Goal: Task Accomplishment & Management: Use online tool/utility

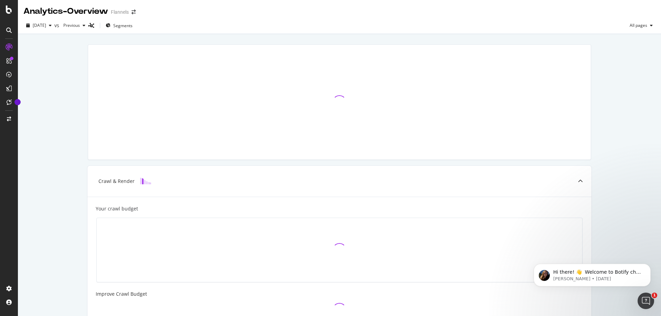
click at [6, 26] on div at bounding box center [8, 30] width 11 height 11
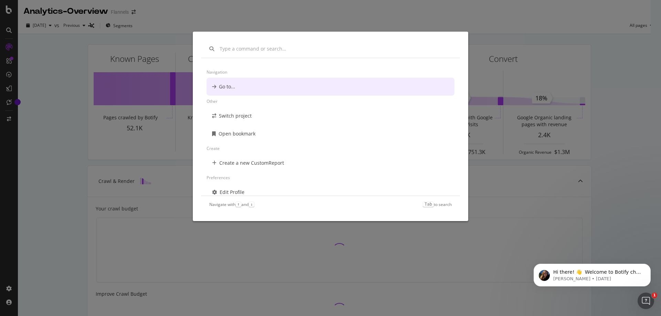
click at [234, 48] on input "modal" at bounding box center [336, 48] width 232 height 7
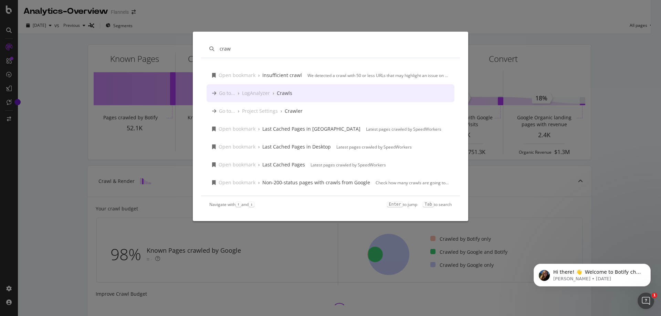
type input "craw"
click at [304, 92] on div "Go to... › LogAnalyzer › Crawls" at bounding box center [331, 93] width 248 height 18
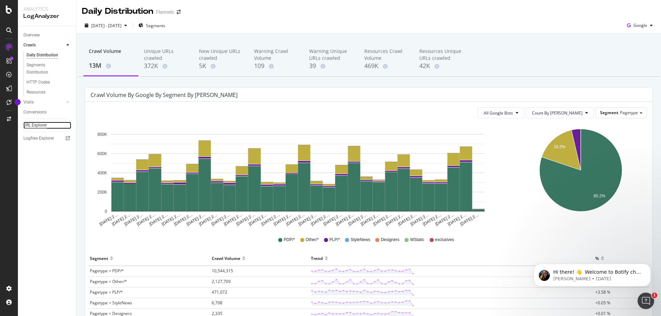
click at [37, 126] on div "URL Explorer" at bounding box center [34, 125] width 23 height 7
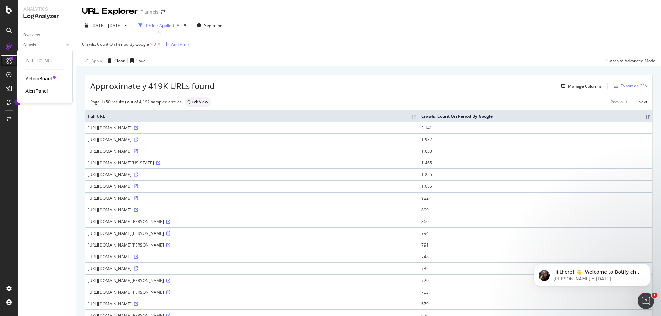
click at [7, 57] on div at bounding box center [8, 60] width 11 height 11
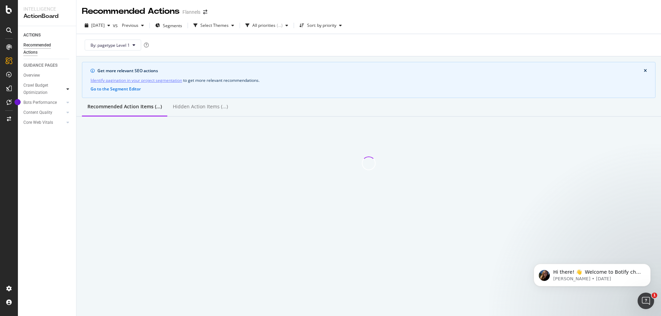
click at [69, 88] on div at bounding box center [67, 89] width 7 height 7
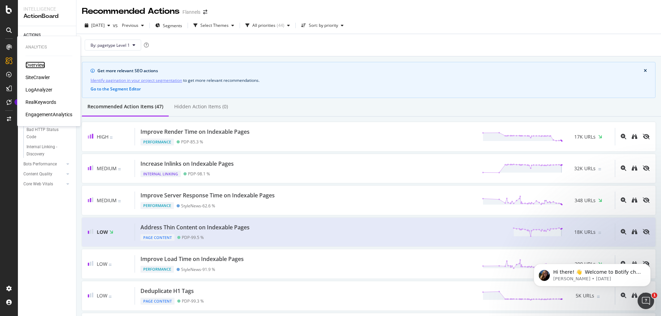
click at [41, 63] on div "Overview" at bounding box center [35, 65] width 20 height 7
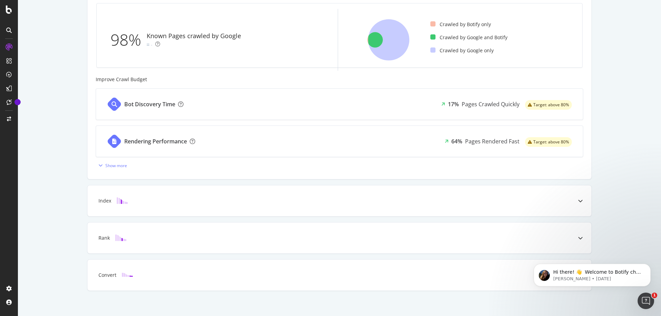
scroll to position [219, 0]
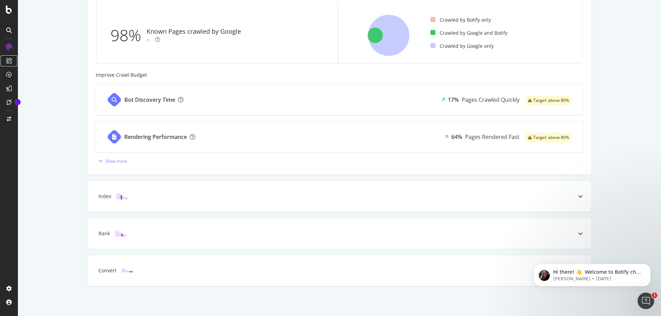
click at [10, 59] on icon at bounding box center [9, 61] width 6 height 6
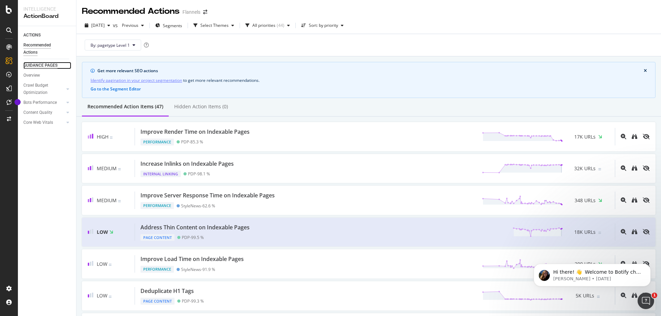
click at [38, 64] on div "GUIDANCE PAGES" at bounding box center [40, 65] width 34 height 7
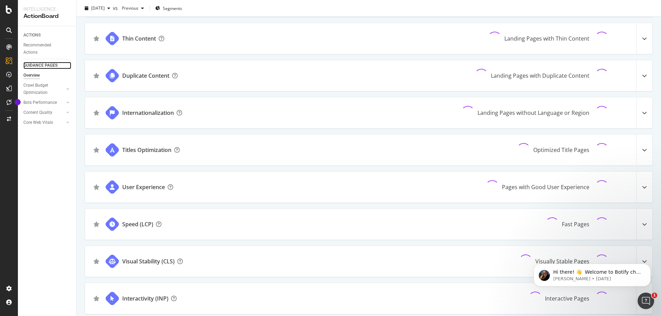
scroll to position [439, 0]
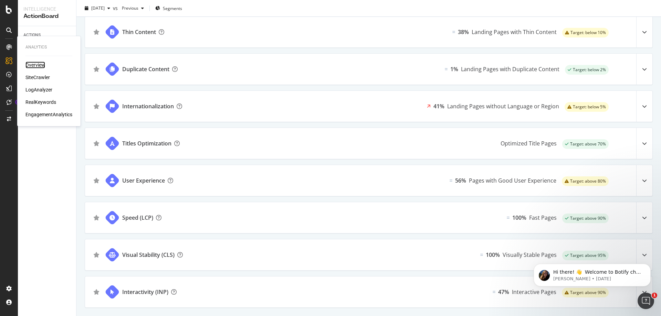
click at [33, 65] on div "Overview" at bounding box center [35, 65] width 20 height 7
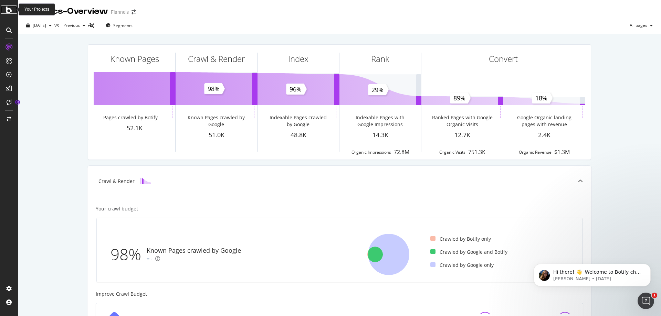
click at [10, 9] on icon at bounding box center [9, 10] width 6 height 8
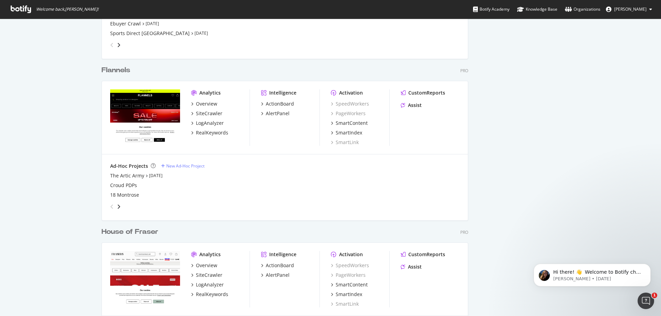
scroll to position [585, 0]
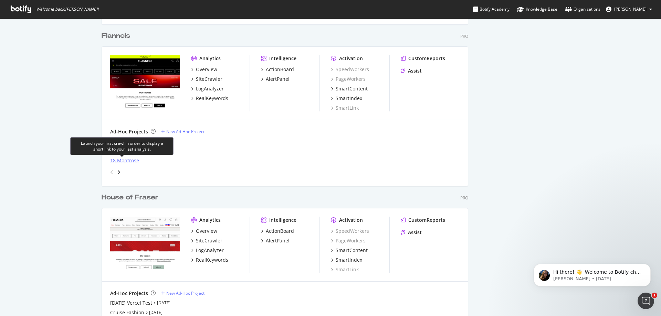
click at [124, 158] on div "18 Montrose" at bounding box center [124, 160] width 29 height 7
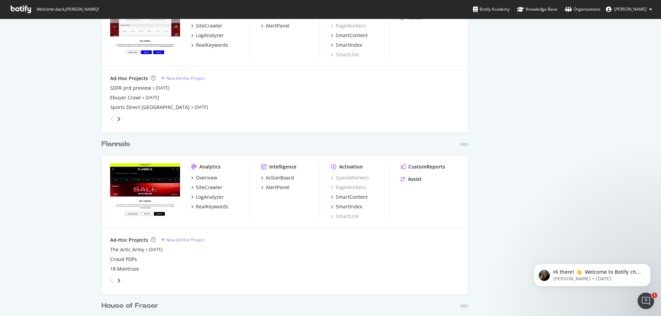
scroll to position [482, 0]
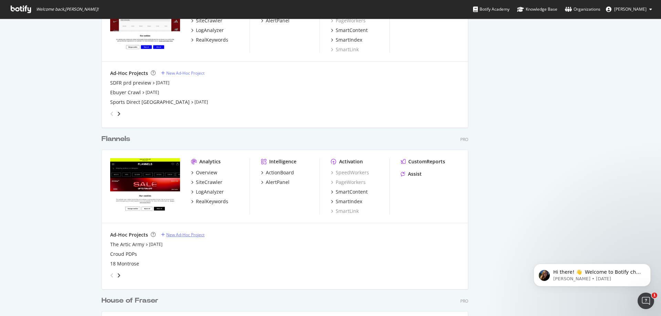
click at [175, 233] on div "New Ad-Hoc Project" at bounding box center [185, 235] width 38 height 6
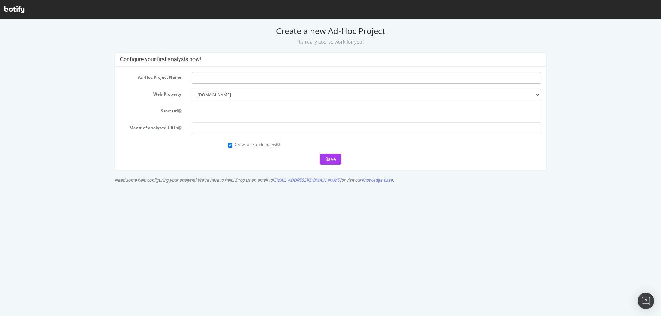
click at [213, 77] on input "text" at bounding box center [366, 78] width 349 height 12
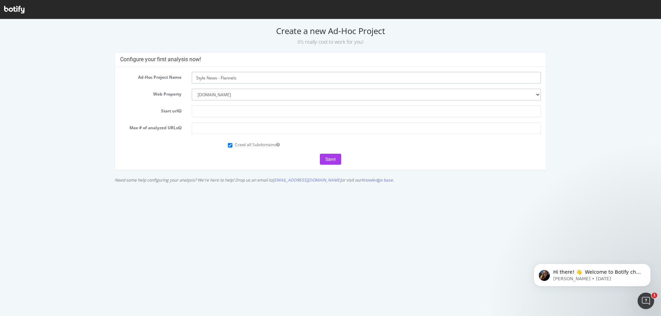
type input "Style News - Flannels"
click at [254, 109] on input "text" at bounding box center [366, 112] width 349 height 12
paste input "https://www.flannels.com/stylenews"
type input "https://www.flannels.com/stylenews"
click at [322, 157] on button "Save" at bounding box center [330, 159] width 21 height 11
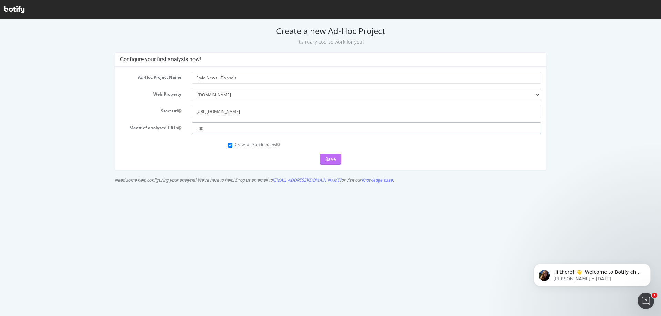
type input "500"
click at [337, 161] on button "Save" at bounding box center [330, 159] width 21 height 11
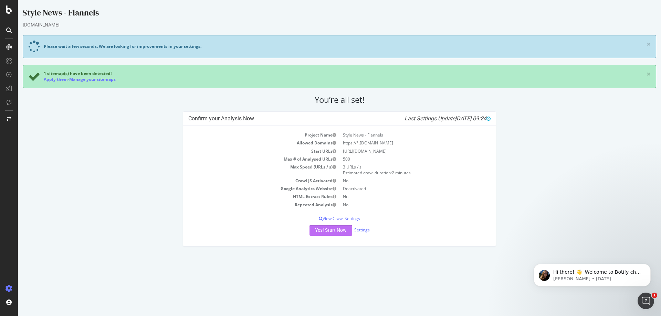
click at [341, 232] on button "Yes! Start Now" at bounding box center [331, 230] width 43 height 11
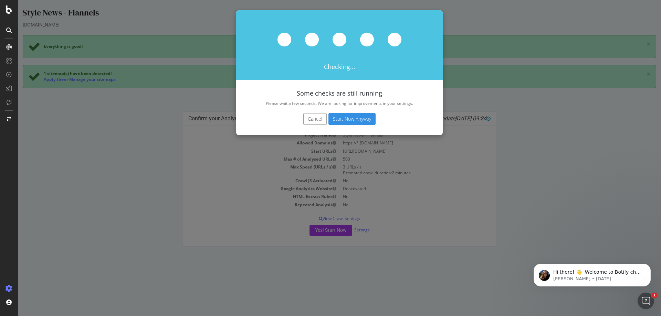
click at [347, 115] on button "Start Now Anyway" at bounding box center [351, 119] width 47 height 12
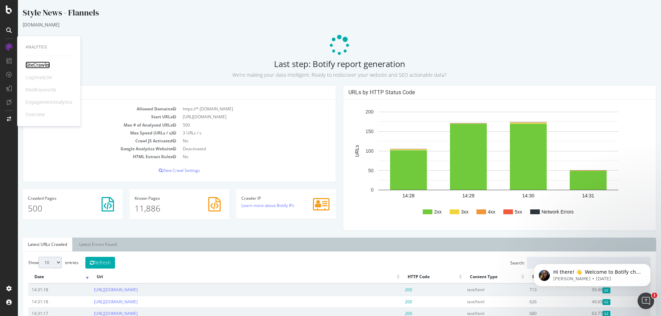
click at [30, 65] on div "SiteCrawler" at bounding box center [37, 65] width 24 height 7
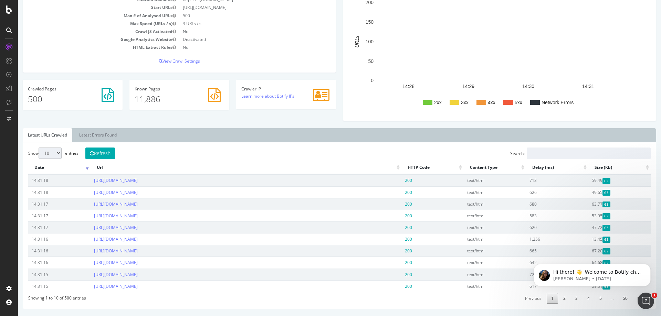
scroll to position [36, 0]
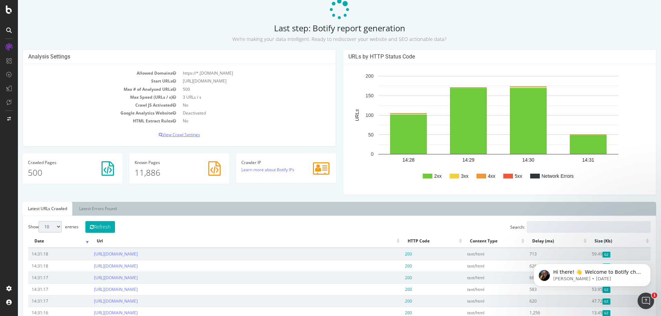
click at [195, 134] on p "View Crawl Settings" at bounding box center [179, 135] width 302 height 6
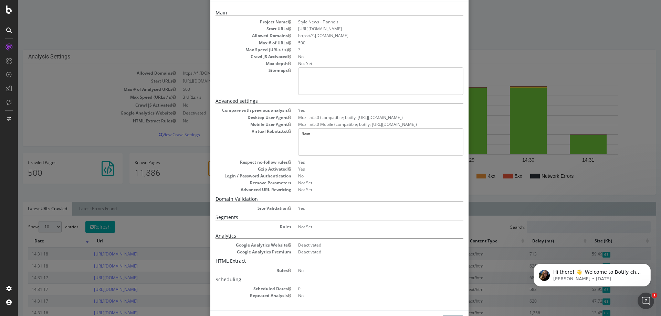
scroll to position [34, 0]
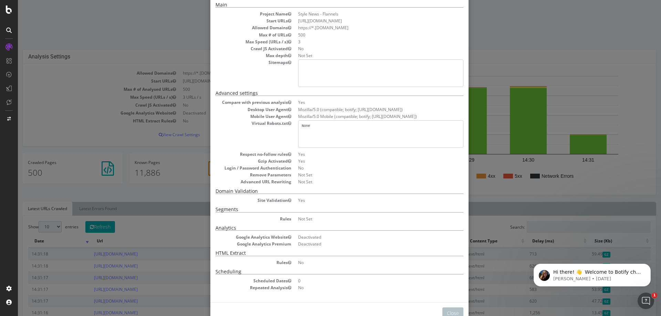
click at [320, 66] on pre at bounding box center [380, 74] width 165 height 28
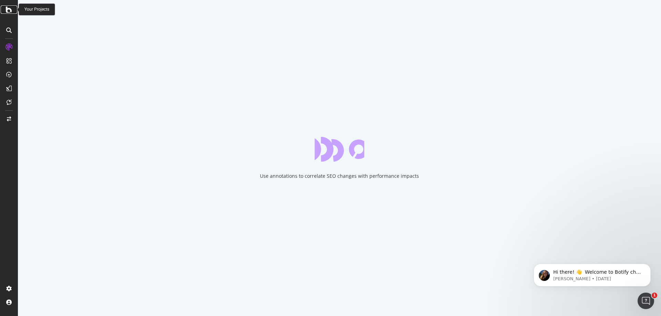
click at [3, 13] on div at bounding box center [9, 10] width 17 height 8
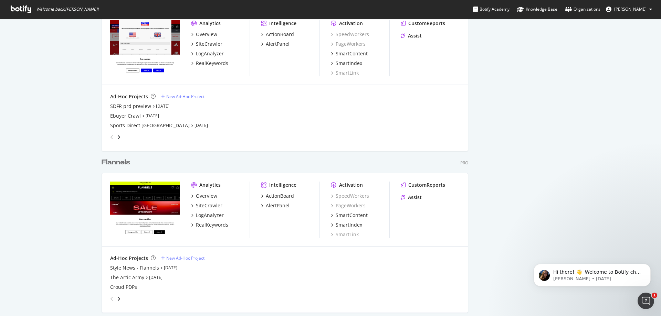
scroll to position [482, 0]
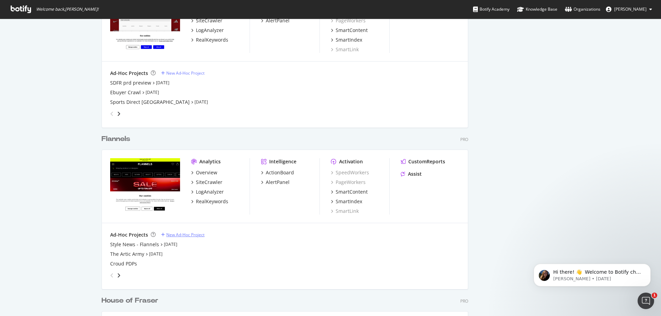
click at [187, 232] on div "New Ad-Hoc Project" at bounding box center [185, 235] width 38 height 6
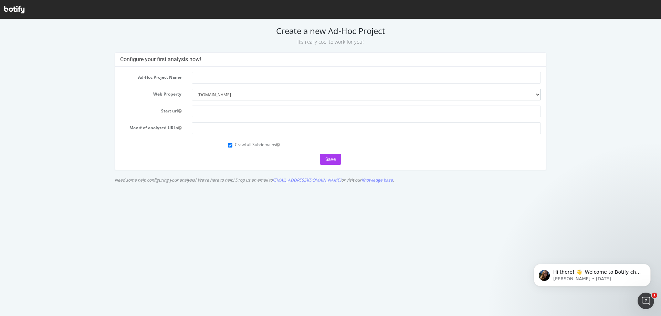
click at [259, 97] on select "--------- [DOMAIN_NAME] [DOMAIN_NAME] [DOMAIN_NAME] [DOMAIN_NAME] [DOMAIN_NAME]…" at bounding box center [366, 95] width 349 height 12
click at [192, 89] on select "--------- [DOMAIN_NAME] [DOMAIN_NAME] [DOMAIN_NAME] [DOMAIN_NAME] [DOMAIN_NAME]…" at bounding box center [366, 95] width 349 height 12
click at [251, 112] on input "text" at bounding box center [366, 112] width 349 height 12
click at [181, 108] on button "Start url" at bounding box center [179, 111] width 3 height 6
click at [198, 111] on input "text" at bounding box center [366, 112] width 349 height 12
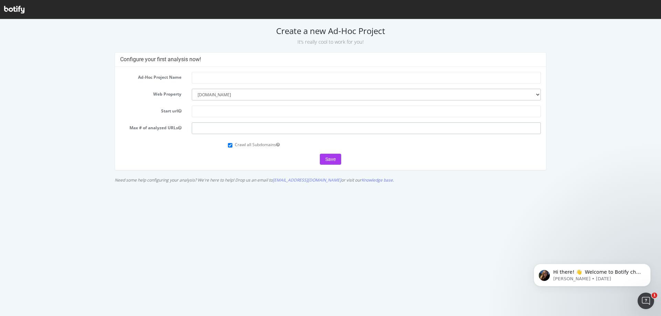
click at [436, 128] on input "number" at bounding box center [366, 129] width 349 height 12
click at [267, 145] on label "Crawl all Subdomains" at bounding box center [257, 145] width 45 height 6
click at [232, 145] on input "Crawl all Subdomains" at bounding box center [230, 145] width 4 height 4
checkbox input "false"
click at [358, 111] on input "text" at bounding box center [366, 112] width 349 height 12
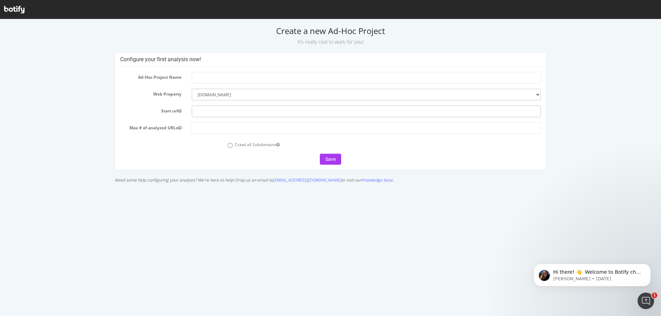
type input "https://www.flannels.com/stylenews"
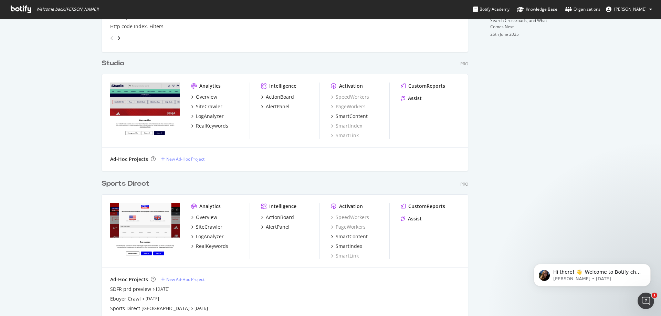
scroll to position [344, 0]
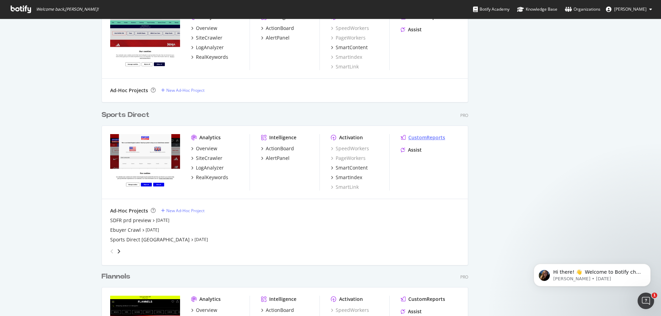
click at [417, 137] on div "CustomReports" at bounding box center [426, 137] width 37 height 7
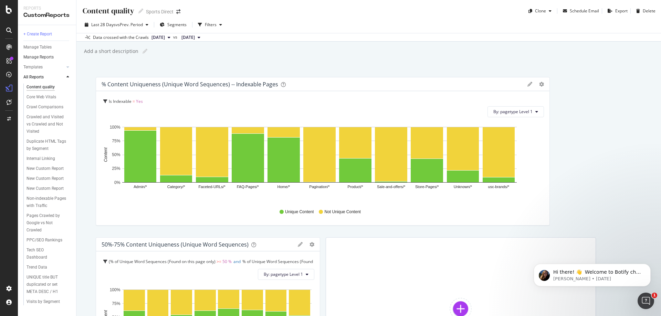
click at [55, 57] on link "Manage Reports" at bounding box center [47, 57] width 48 height 7
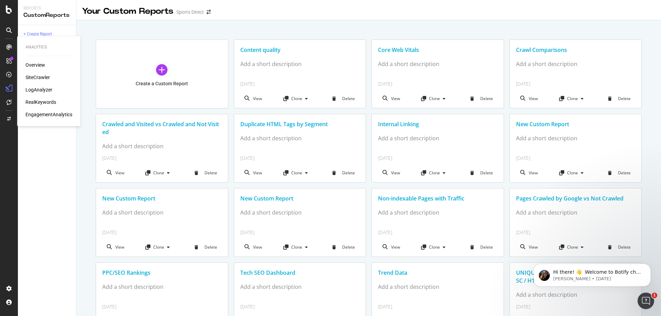
click at [48, 77] on div "SiteCrawler" at bounding box center [37, 77] width 24 height 7
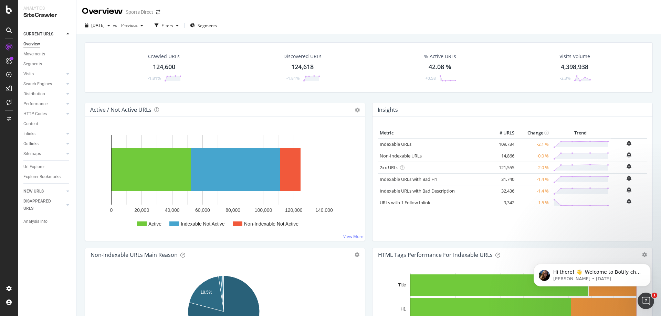
click at [158, 66] on div "124,600" at bounding box center [164, 67] width 22 height 9
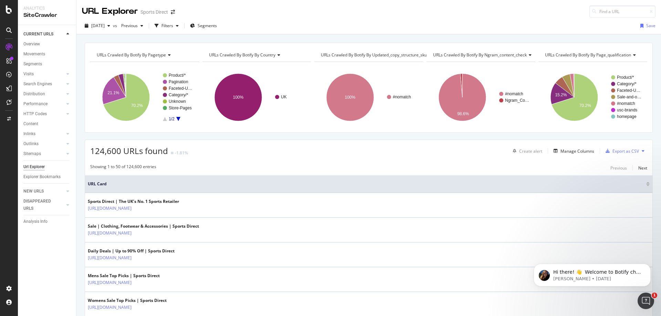
click at [9, 13] on icon at bounding box center [9, 10] width 6 height 8
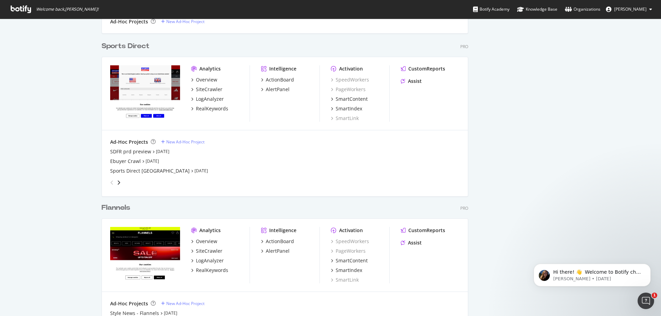
scroll to position [551, 0]
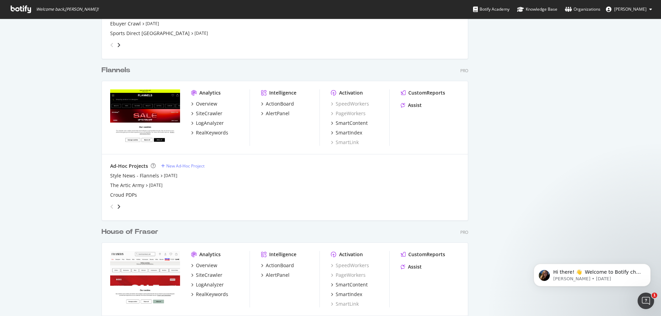
click at [119, 69] on div "Flannels" at bounding box center [116, 70] width 29 height 10
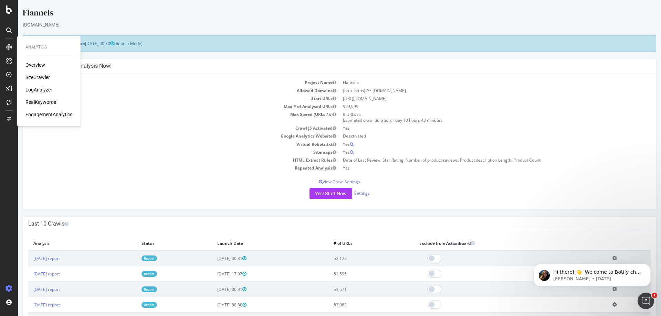
click at [34, 81] on div "SiteCrawler" at bounding box center [37, 77] width 24 height 7
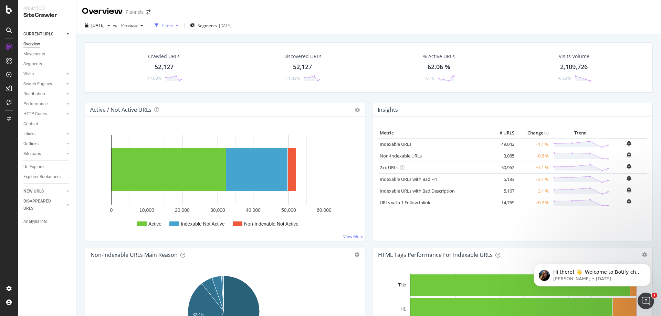
click at [173, 24] on div "Filters" at bounding box center [167, 26] width 12 height 6
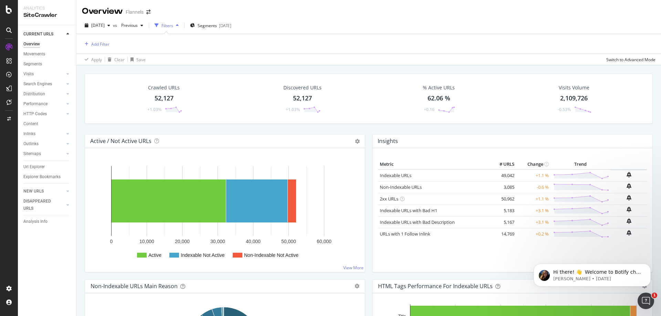
click at [173, 24] on div "Filters" at bounding box center [167, 26] width 12 height 6
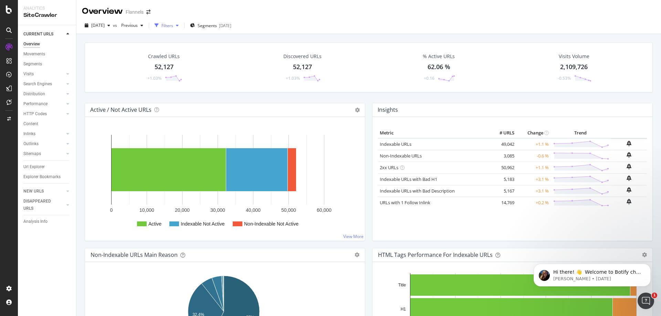
click at [173, 24] on div "Filters" at bounding box center [167, 26] width 12 height 6
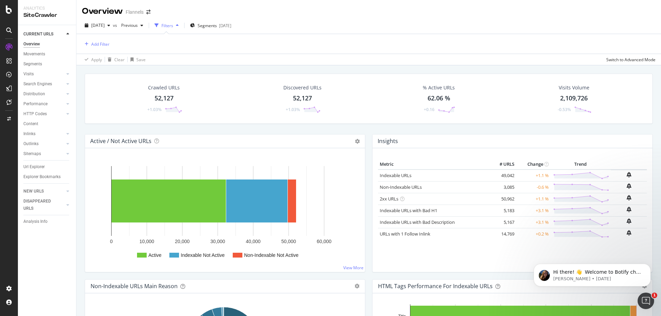
click at [173, 24] on div "Filters" at bounding box center [167, 26] width 12 height 6
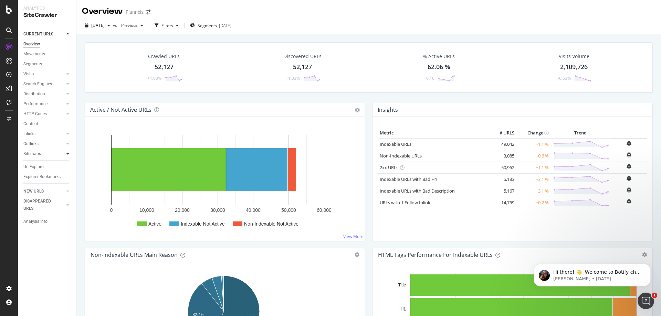
click at [67, 155] on icon at bounding box center [67, 154] width 3 height 4
click at [51, 210] on link "NEW URLS" at bounding box center [43, 211] width 41 height 7
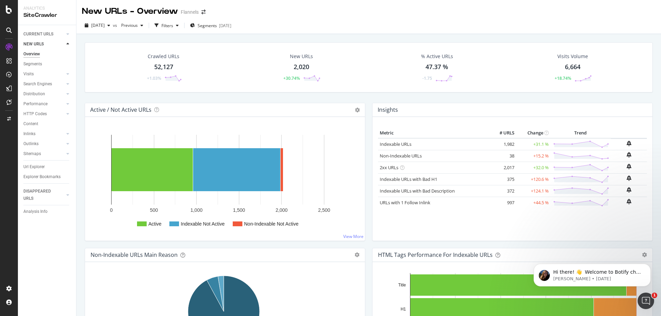
click at [170, 68] on div "52,127" at bounding box center [163, 67] width 19 height 9
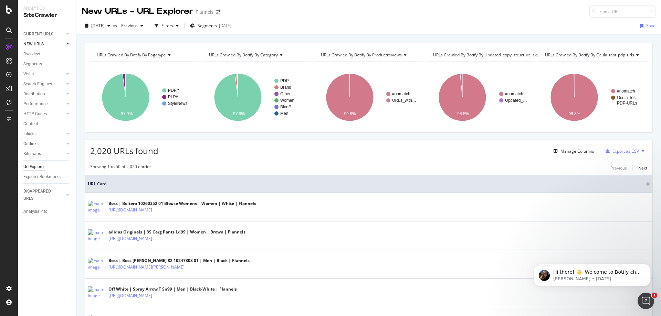
click at [625, 154] on div "Export as CSV" at bounding box center [621, 151] width 36 height 10
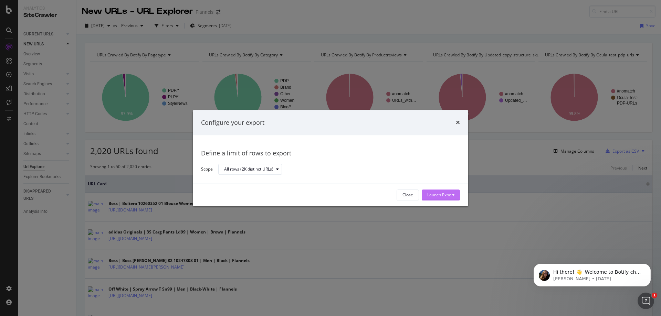
click at [451, 191] on div "Launch Export" at bounding box center [440, 195] width 27 height 10
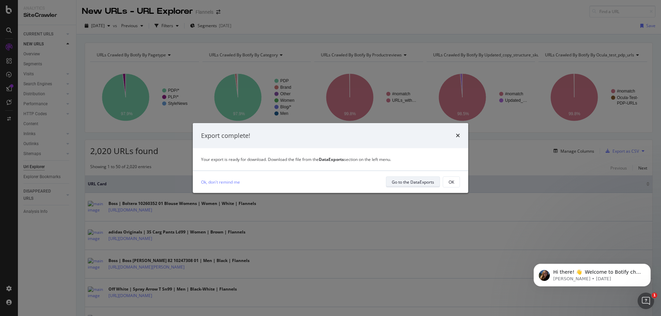
click at [426, 184] on div "Go to the DataExports" at bounding box center [413, 182] width 42 height 6
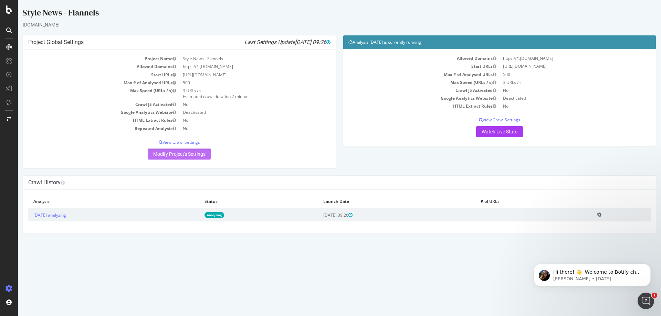
click at [190, 155] on link "Modify Project's Settings" at bounding box center [179, 154] width 63 height 11
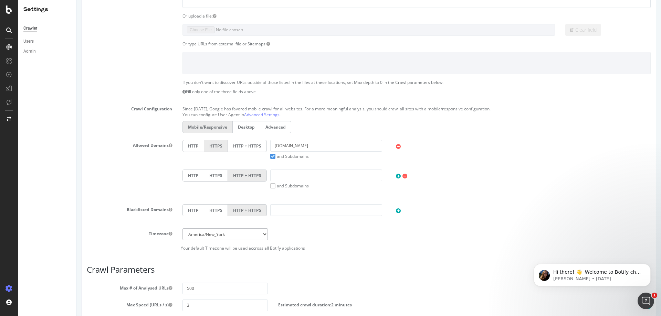
scroll to position [162, 0]
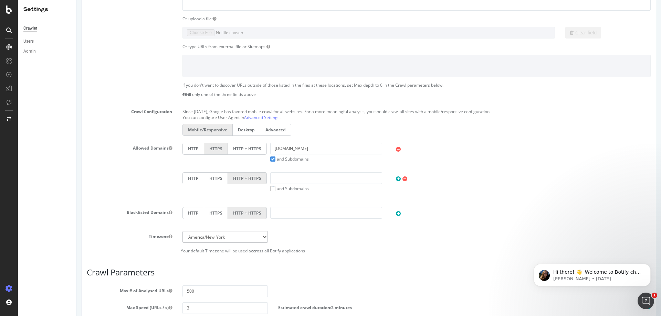
click at [247, 129] on label "Desktop" at bounding box center [246, 130] width 28 height 12
click at [76, 0] on input "Desktop" at bounding box center [76, 0] width 0 height 0
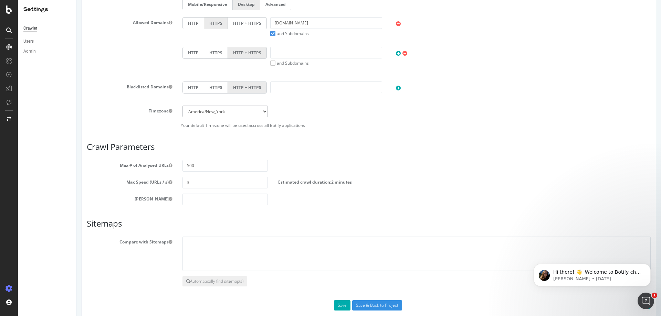
scroll to position [300, 0]
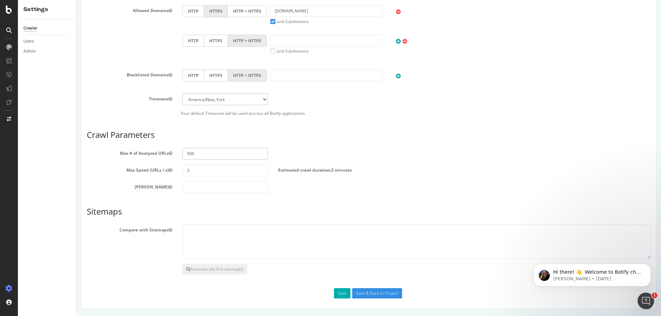
drag, startPoint x: 200, startPoint y: 155, endPoint x: 180, endPoint y: 151, distance: 20.1
click at [180, 151] on div "500" at bounding box center [225, 154] width 96 height 12
type input "0"
click at [338, 294] on button "Save" at bounding box center [342, 294] width 17 height 10
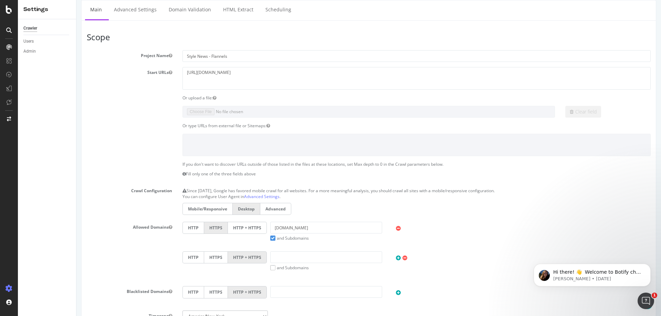
scroll to position [0, 0]
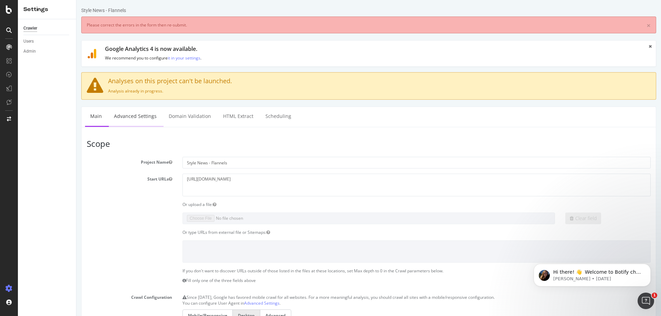
click at [133, 119] on link "Advanced Settings" at bounding box center [135, 116] width 53 height 19
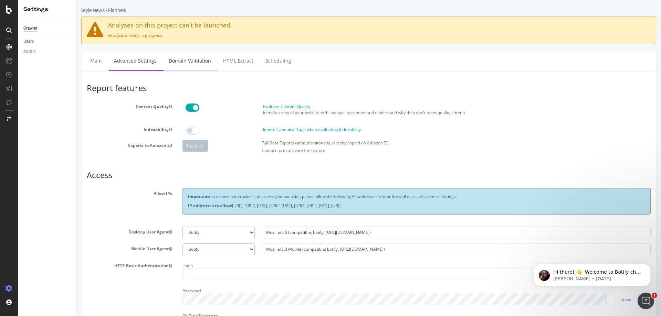
click at [200, 60] on link "Domain Validation" at bounding box center [190, 60] width 53 height 19
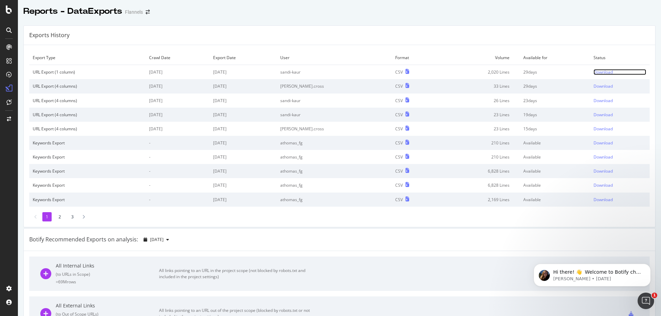
click at [594, 72] on div "Download" at bounding box center [603, 72] width 19 height 6
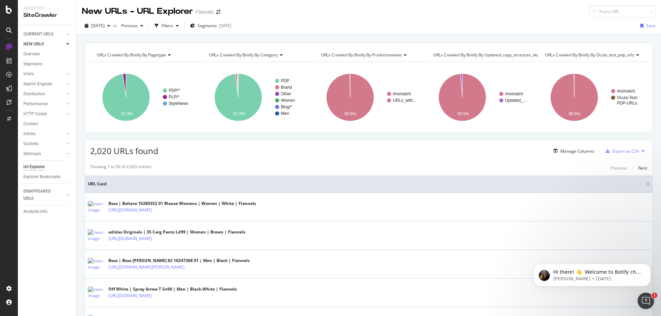
click at [60, 45] on div at bounding box center [61, 44] width 7 height 7
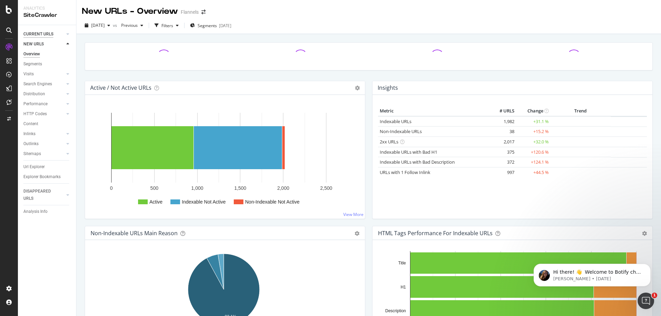
click at [48, 32] on div "CURRENT URLS" at bounding box center [38, 34] width 30 height 7
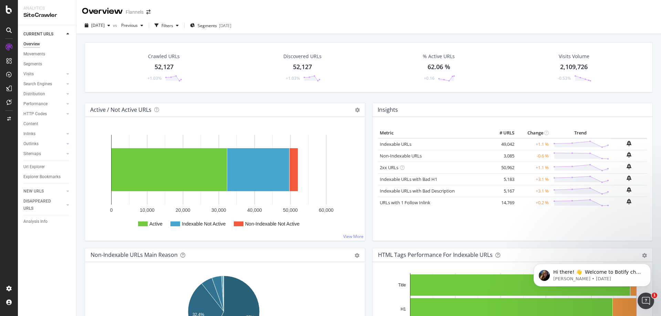
click at [168, 68] on div "52,127" at bounding box center [164, 67] width 19 height 9
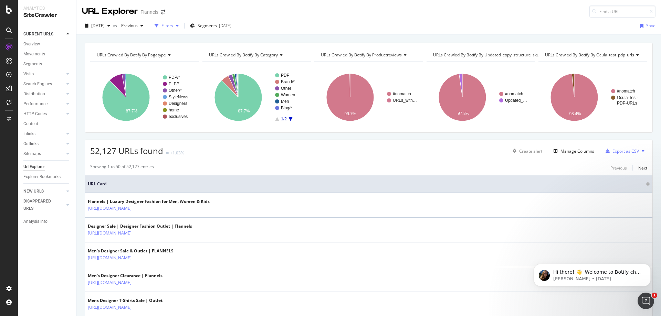
click at [181, 29] on div "Filters" at bounding box center [167, 26] width 30 height 10
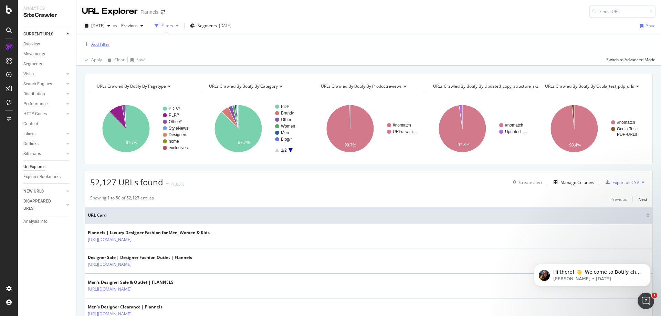
click at [106, 46] on div "Add Filter" at bounding box center [100, 44] width 18 height 6
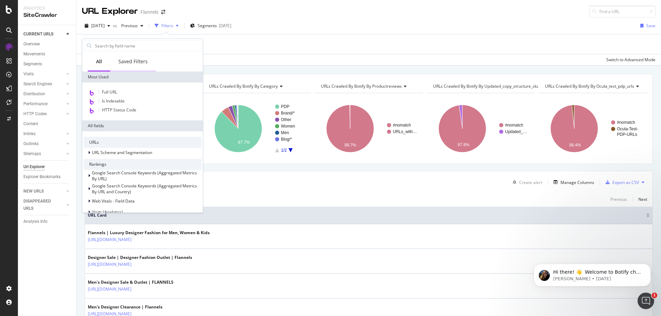
click at [137, 61] on div "Saved Filters" at bounding box center [132, 61] width 29 height 7
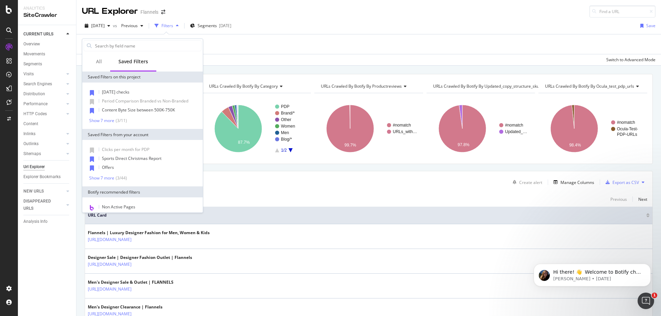
click at [333, 178] on div "52,127 URLs found +1.03% Create alert Manage Columns Export as CSV" at bounding box center [368, 179] width 567 height 17
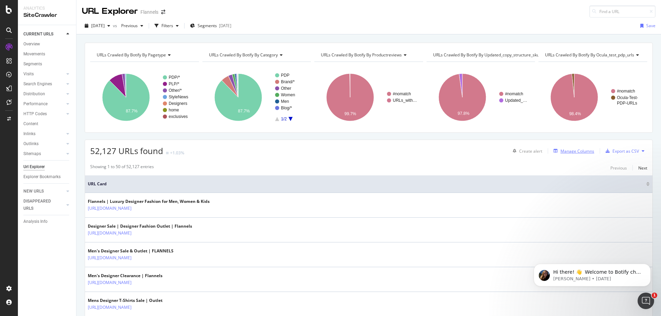
click at [582, 151] on div "Manage Columns" at bounding box center [578, 151] width 34 height 6
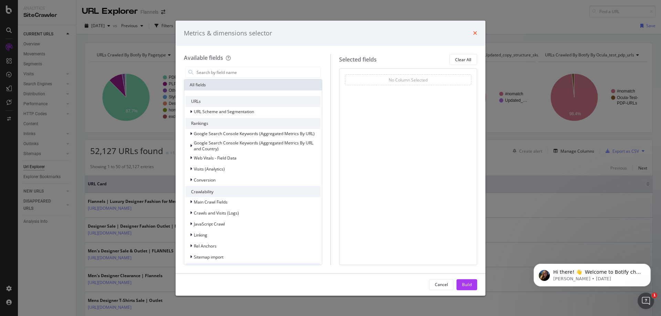
click at [477, 36] on icon "times" at bounding box center [475, 33] width 4 height 6
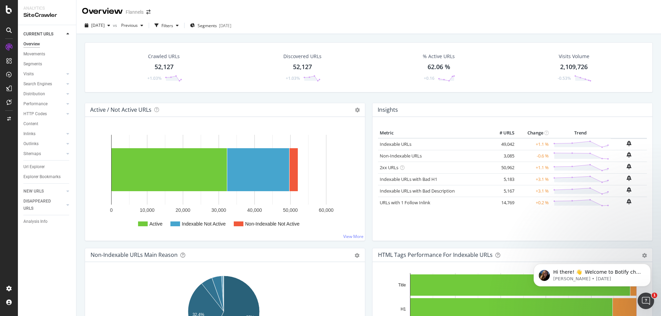
click at [390, 108] on h4 "Insights" at bounding box center [388, 109] width 20 height 9
click at [419, 218] on div "Metric # URLS Change Trend Indexable URLs 49,042 +1.1 % Non-Indexable URLs 3,08…" at bounding box center [512, 181] width 269 height 107
click at [138, 14] on div "Flannels" at bounding box center [135, 12] width 18 height 7
click at [10, 48] on icon at bounding box center [9, 47] width 7 height 7
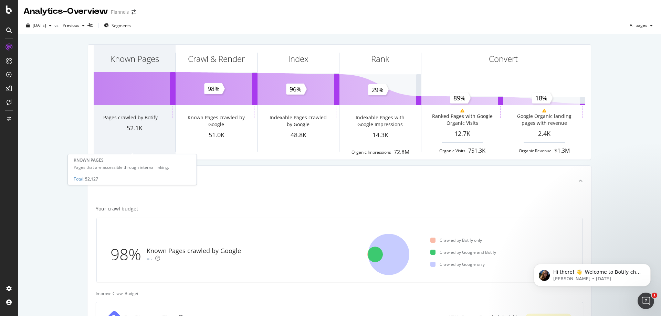
scroll to position [34, 0]
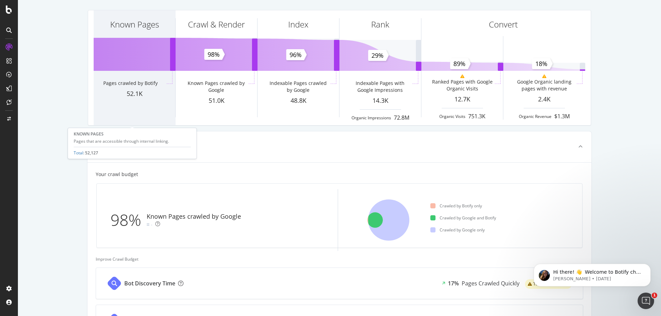
click at [130, 103] on div "Known Pages Pages crawled by Botify 52.1K" at bounding box center [135, 67] width 82 height 115
click at [131, 60] on div "Known Pages" at bounding box center [135, 36] width 82 height 53
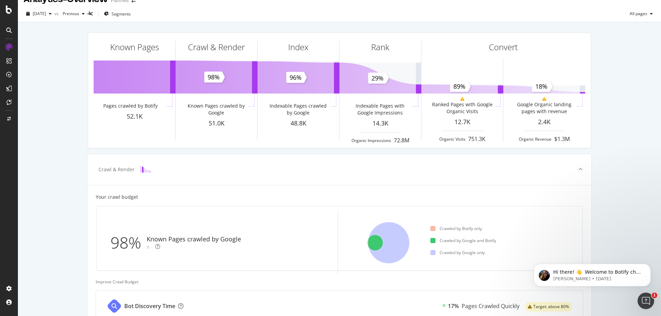
scroll to position [0, 0]
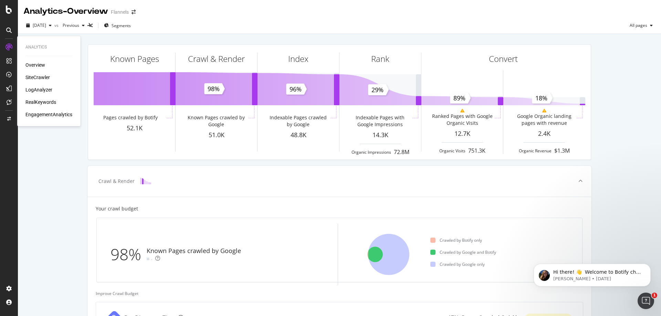
click at [40, 66] on div "Overview" at bounding box center [35, 65] width 20 height 7
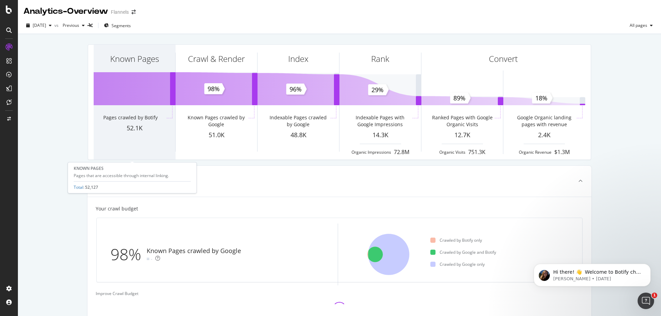
click at [118, 62] on div "Known Pages" at bounding box center [134, 59] width 49 height 12
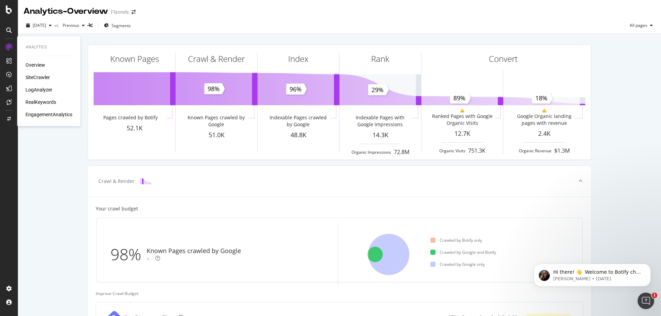
click at [40, 78] on div "SiteCrawler" at bounding box center [37, 77] width 24 height 7
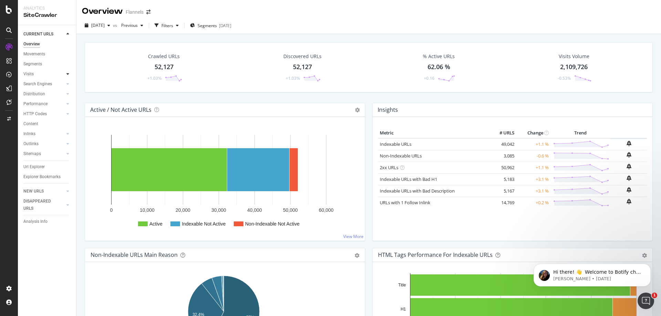
click at [71, 73] on div at bounding box center [67, 74] width 7 height 7
click at [70, 73] on div at bounding box center [67, 74] width 7 height 7
click at [70, 86] on div at bounding box center [67, 84] width 7 height 7
click at [68, 86] on icon at bounding box center [67, 84] width 3 height 4
click at [388, 169] on link "2xx URLs" at bounding box center [389, 168] width 19 height 6
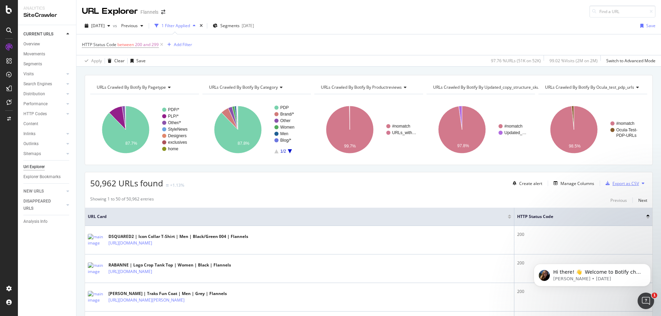
click at [616, 184] on div "Export as CSV" at bounding box center [626, 184] width 27 height 6
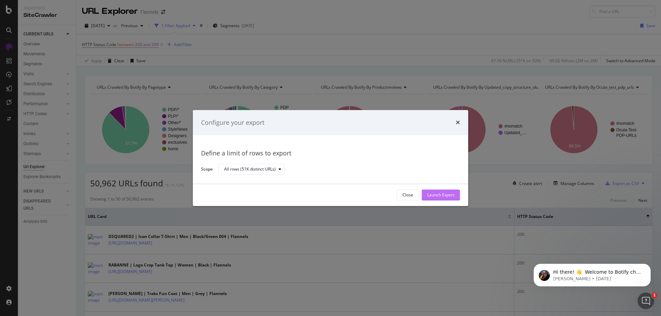
click at [453, 198] on div "Launch Export" at bounding box center [440, 195] width 27 height 6
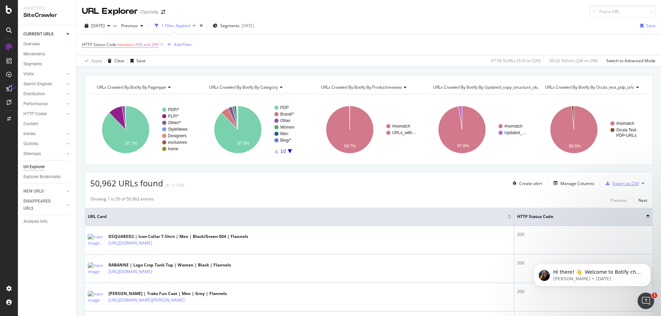
click at [619, 183] on div "Export as CSV" at bounding box center [626, 184] width 27 height 6
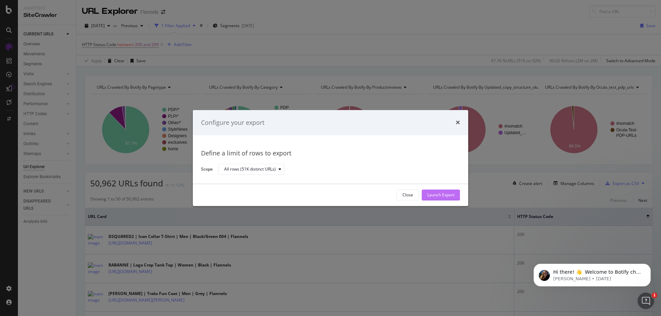
click at [451, 195] on div "Launch Export" at bounding box center [440, 195] width 27 height 6
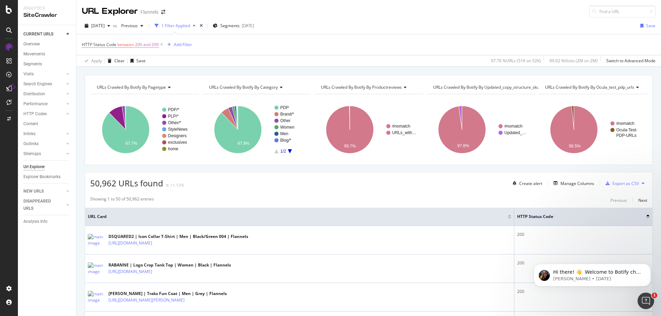
click at [476, 186] on div "50,962 URLs found +1.13% Create alert Manage Columns Export as CSV" at bounding box center [368, 181] width 567 height 17
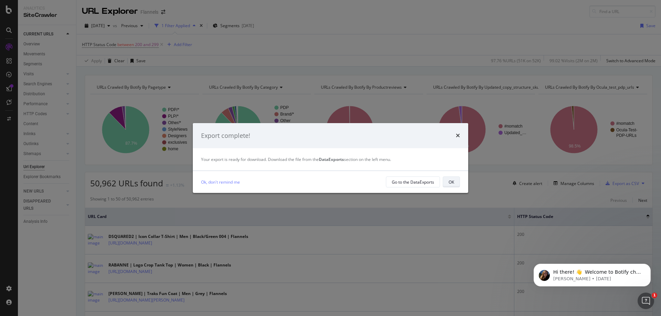
click at [449, 183] on div "OK" at bounding box center [452, 182] width 6 height 10
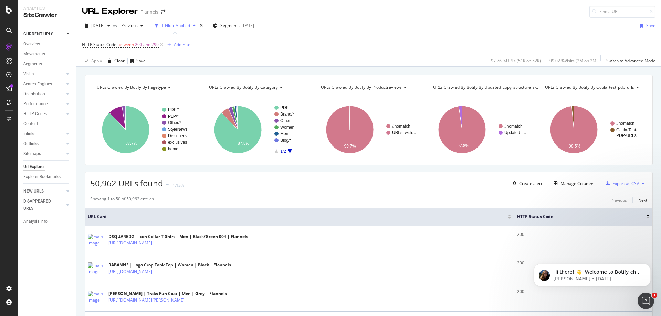
click at [639, 185] on button at bounding box center [643, 183] width 8 height 11
click at [625, 186] on span "Export XML Sitemaps" at bounding box center [608, 184] width 41 height 6
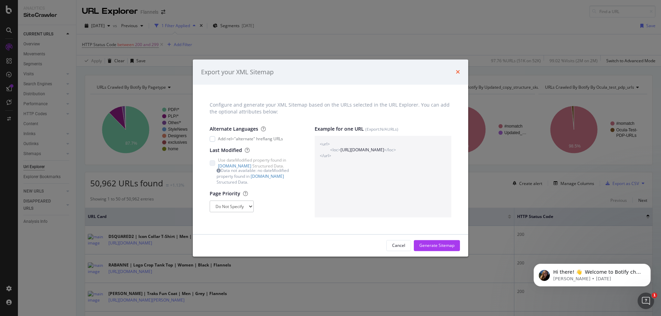
click at [456, 73] on icon "times" at bounding box center [458, 73] width 4 height 6
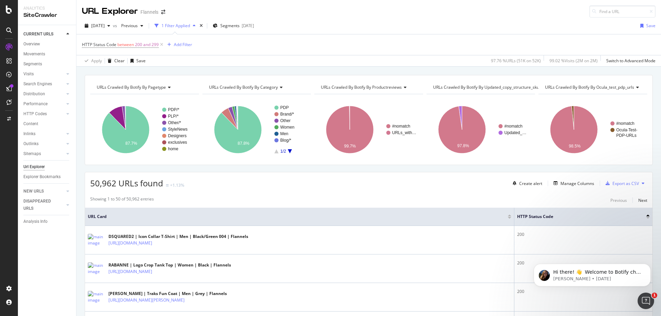
click at [642, 183] on icon at bounding box center [643, 183] width 3 height 4
click at [620, 181] on div "Export as CSV" at bounding box center [626, 184] width 27 height 6
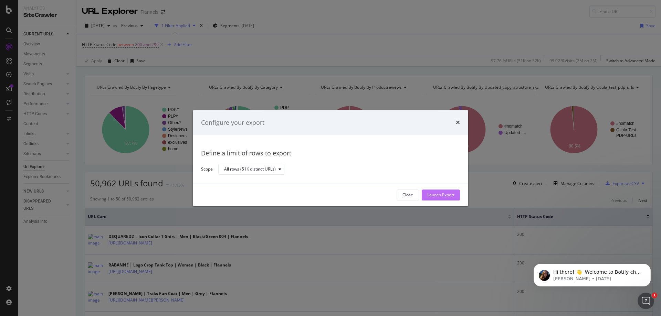
click at [452, 198] on div "Launch Export" at bounding box center [440, 195] width 27 height 6
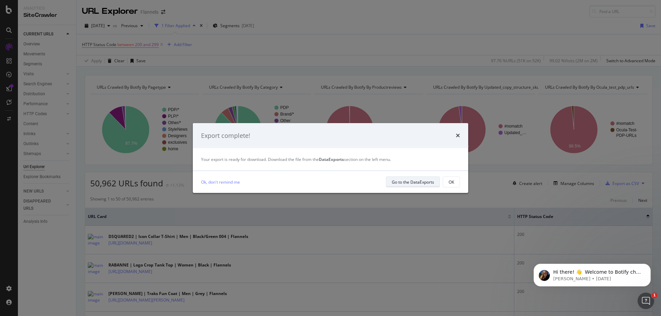
click at [425, 186] on div "Go to the DataExports" at bounding box center [413, 182] width 42 height 10
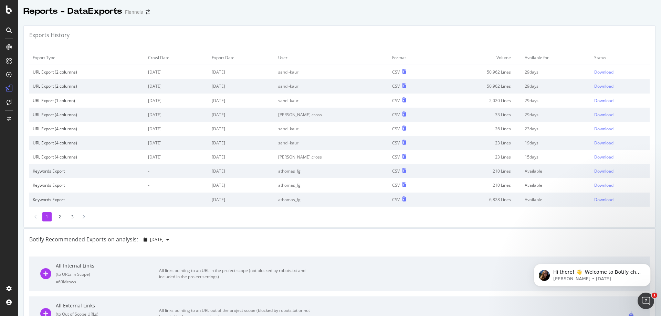
click at [591, 68] on td "Download" at bounding box center [620, 72] width 59 height 14
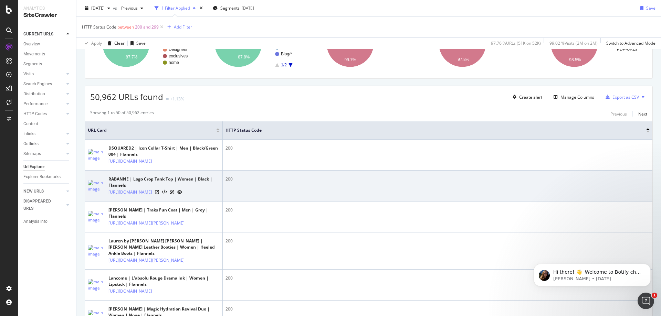
scroll to position [52, 0]
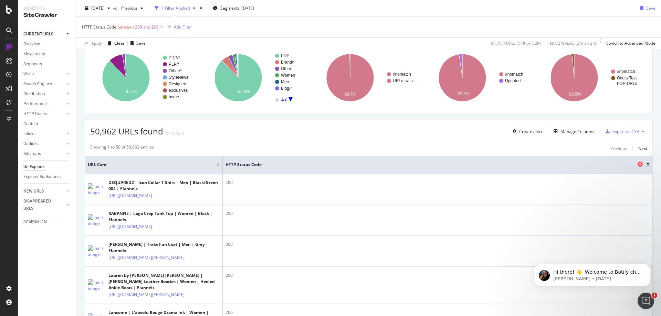
click at [287, 163] on span "HTTP Status Code" at bounding box center [431, 165] width 410 height 6
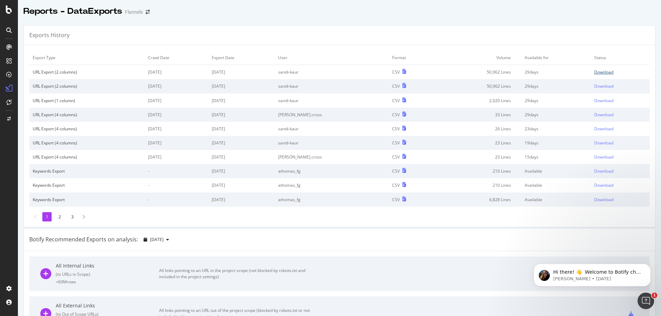
click at [604, 71] on link "Download" at bounding box center [620, 72] width 52 height 6
